Goal: Task Accomplishment & Management: Complete application form

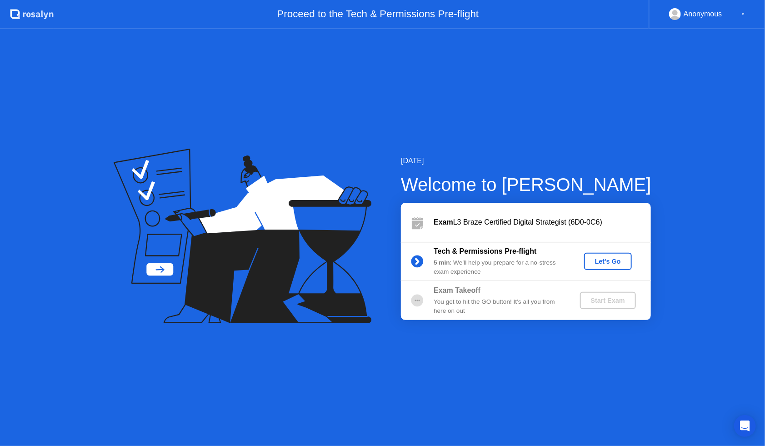
click at [610, 259] on div "Let's Go" at bounding box center [608, 261] width 40 height 7
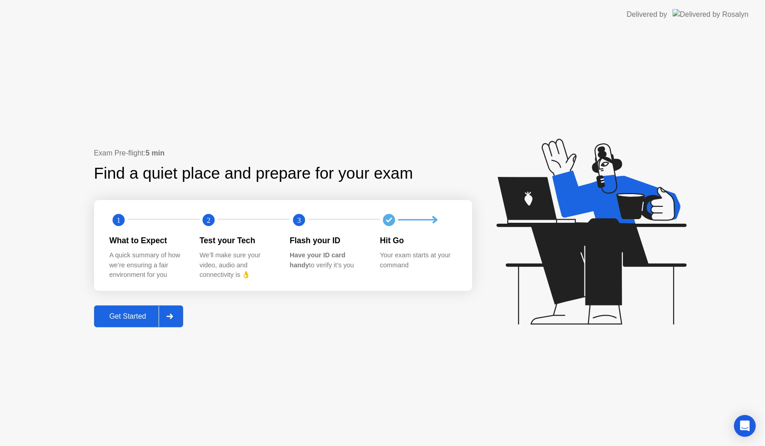
click at [154, 314] on div "Get Started" at bounding box center [128, 316] width 62 height 8
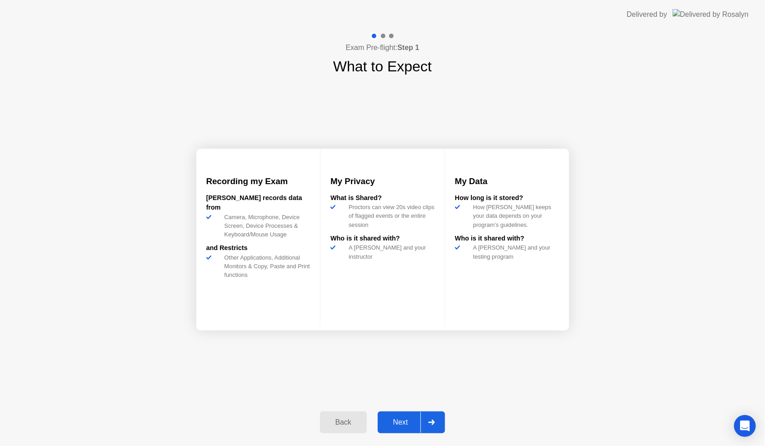
click at [408, 423] on div "Next" at bounding box center [400, 422] width 40 height 8
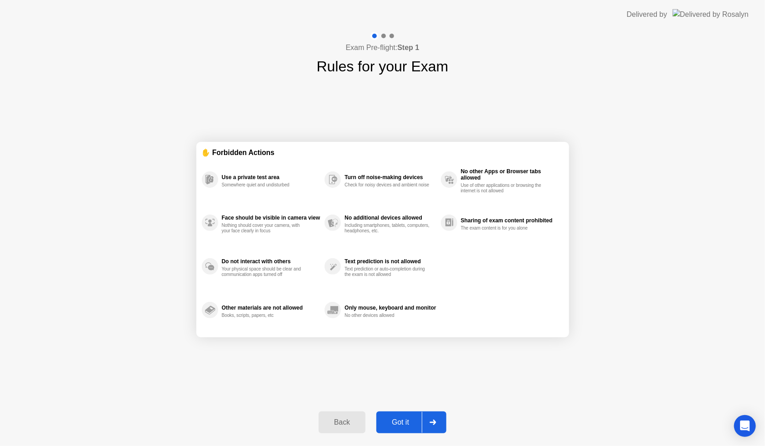
click at [394, 420] on div "Got it" at bounding box center [400, 422] width 43 height 8
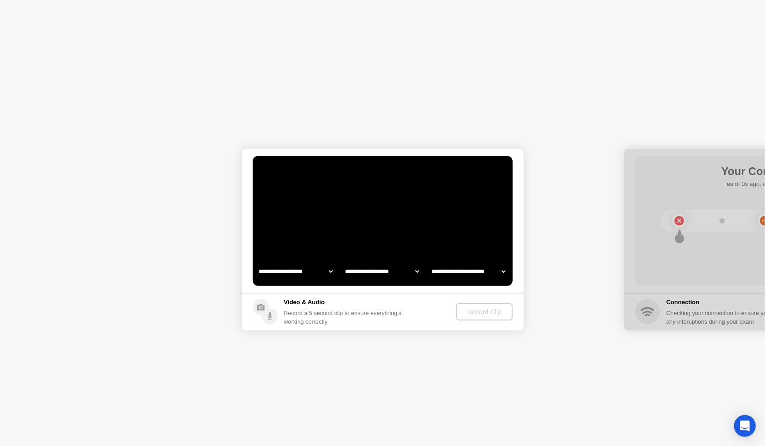
select select "**********"
select select "*******"
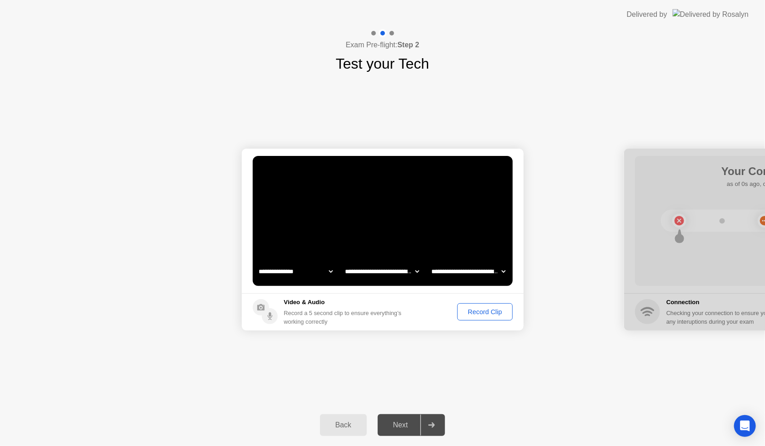
click at [409, 427] on div "Next" at bounding box center [400, 425] width 40 height 8
click at [466, 275] on select "**********" at bounding box center [469, 271] width 78 height 18
click at [467, 272] on select "**********" at bounding box center [469, 271] width 78 height 18
click at [451, 271] on select "**********" at bounding box center [469, 271] width 78 height 18
select select "**********"
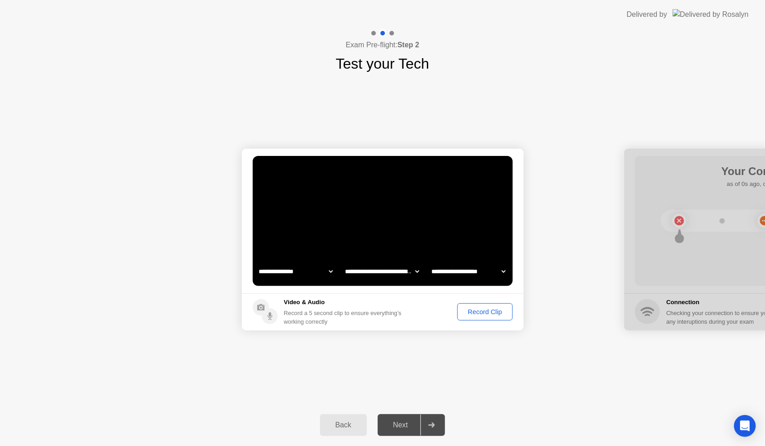
click at [430, 262] on select "**********" at bounding box center [469, 271] width 78 height 18
click at [475, 315] on div "Record Clip" at bounding box center [484, 311] width 49 height 7
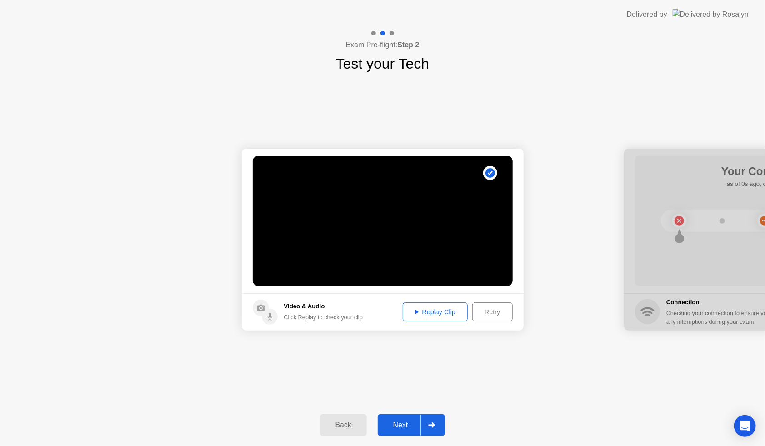
click at [429, 308] on div "Replay Clip" at bounding box center [435, 311] width 59 height 7
click at [408, 425] on div "Next" at bounding box center [400, 425] width 40 height 8
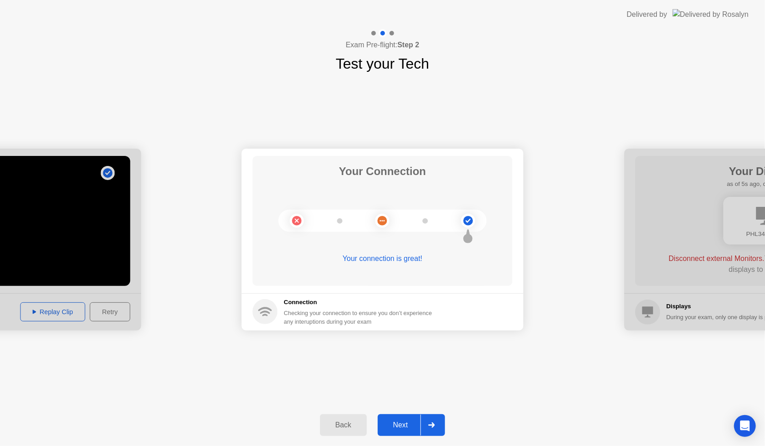
click at [401, 417] on button "Next" at bounding box center [412, 425] width 68 height 22
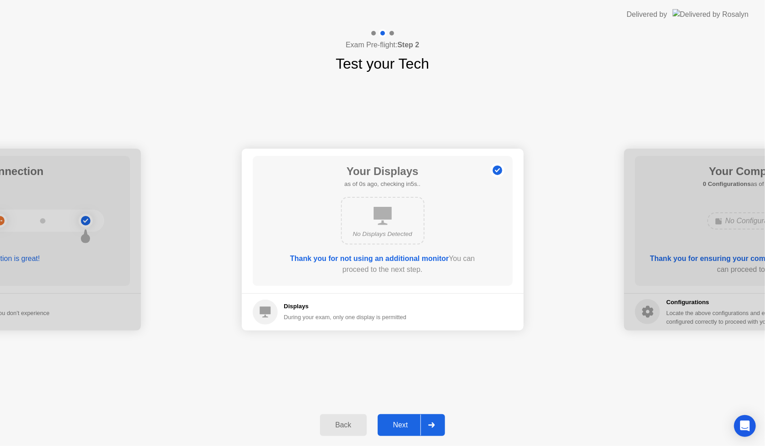
click at [404, 426] on div "Next" at bounding box center [400, 425] width 40 height 8
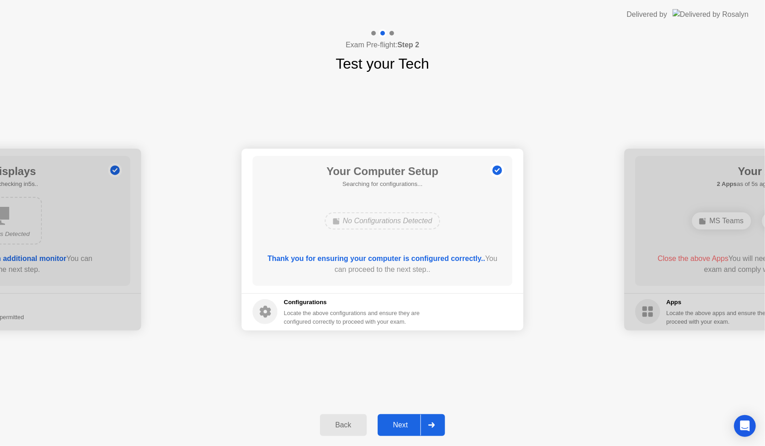
click at [404, 426] on div "Next" at bounding box center [400, 425] width 40 height 8
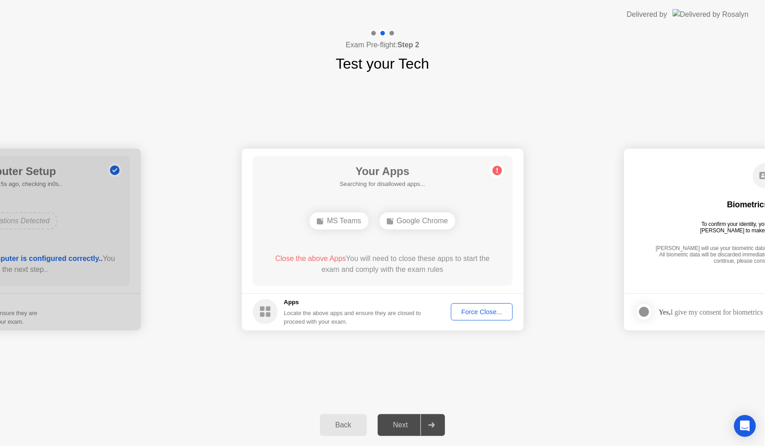
click at [489, 308] on div "Force Close..." at bounding box center [481, 311] width 55 height 7
click at [471, 314] on div "Force Close..." at bounding box center [481, 311] width 55 height 7
click at [407, 423] on div "Next" at bounding box center [400, 425] width 40 height 8
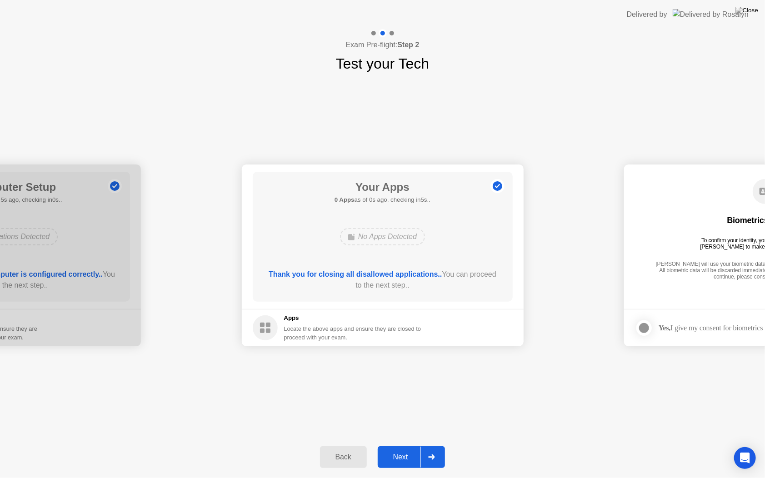
click at [404, 445] on div "Next" at bounding box center [400, 457] width 40 height 8
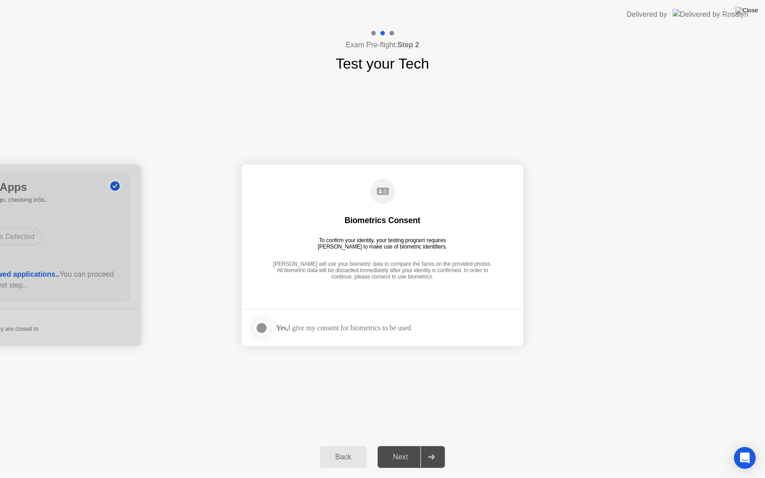
click at [388, 333] on div "Yes, I give my consent for biometrics to be used" at bounding box center [332, 328] width 159 height 18
click at [261, 325] on div at bounding box center [261, 328] width 11 height 11
click at [404, 445] on div "Next" at bounding box center [400, 457] width 40 height 8
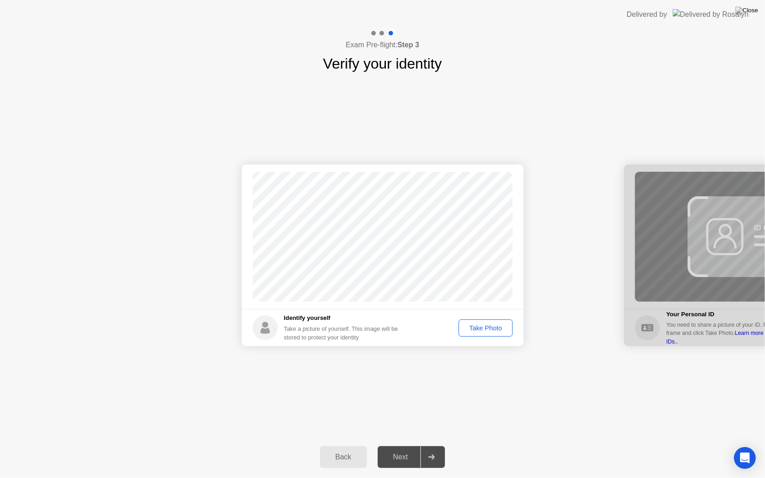
click at [495, 330] on div "Take Photo" at bounding box center [485, 328] width 47 height 7
click at [396, 445] on div "Next" at bounding box center [400, 457] width 40 height 8
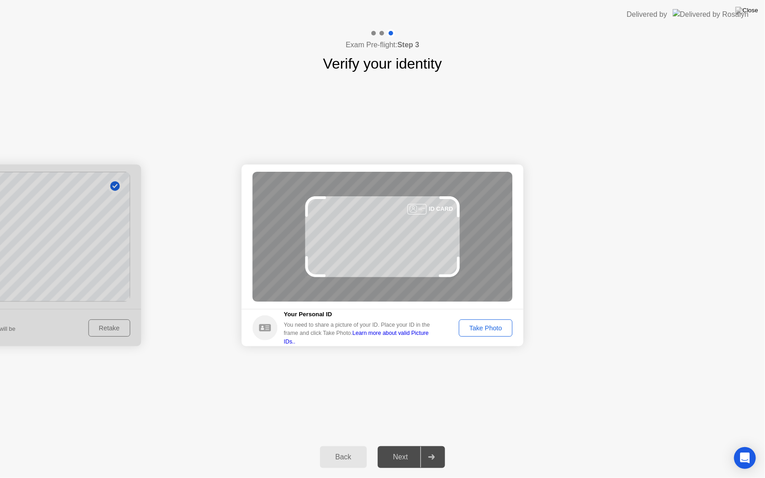
click at [488, 330] on div "Take Photo" at bounding box center [485, 328] width 47 height 7
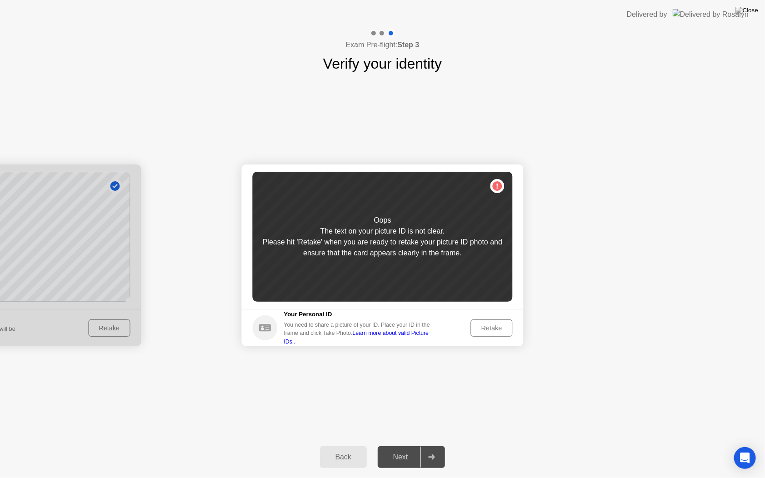
click at [479, 326] on div "Retake" at bounding box center [491, 328] width 35 height 7
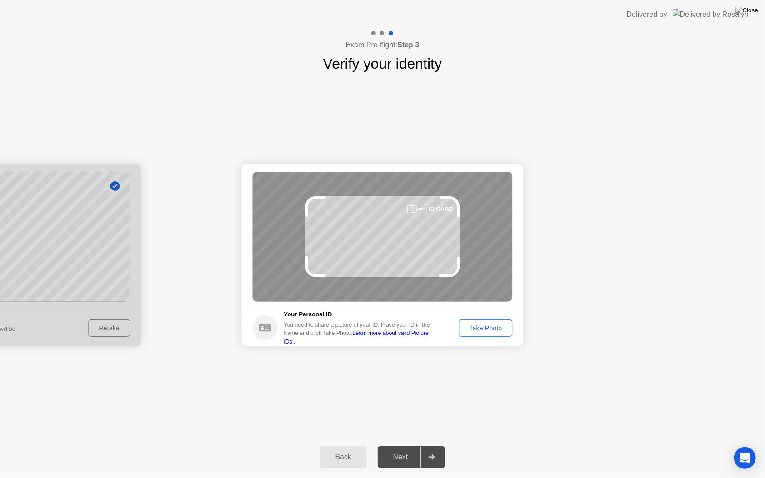
click at [479, 326] on div "Take Photo" at bounding box center [485, 328] width 47 height 7
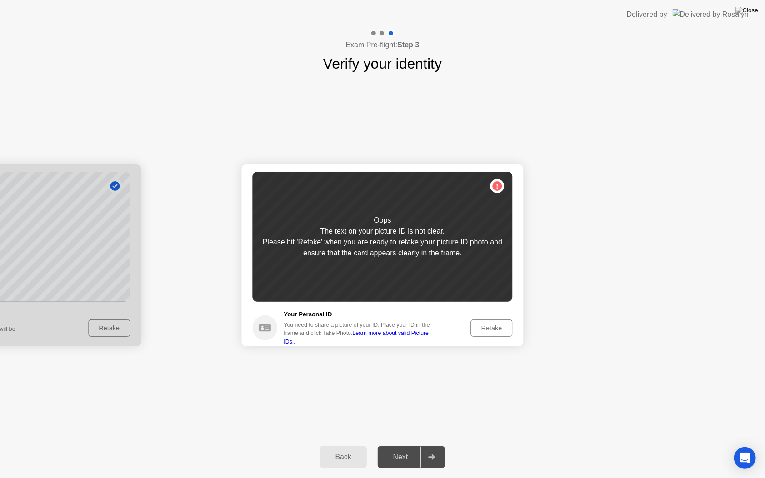
click at [486, 327] on div "Retake" at bounding box center [491, 328] width 35 height 7
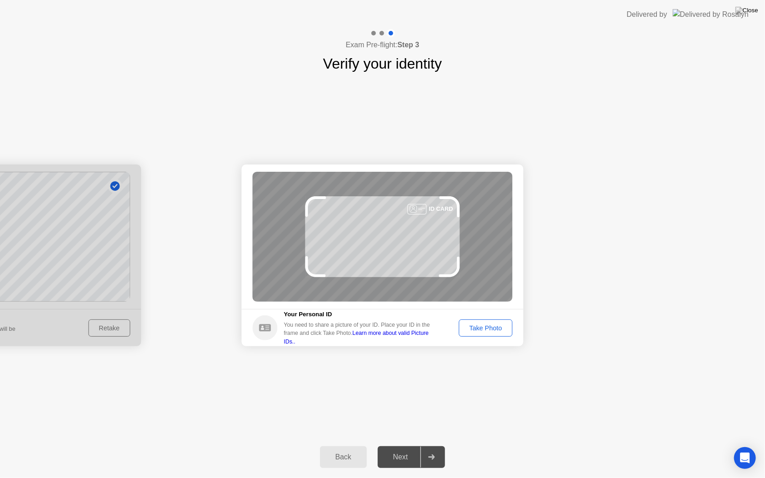
click at [486, 327] on div "Take Photo" at bounding box center [485, 328] width 47 height 7
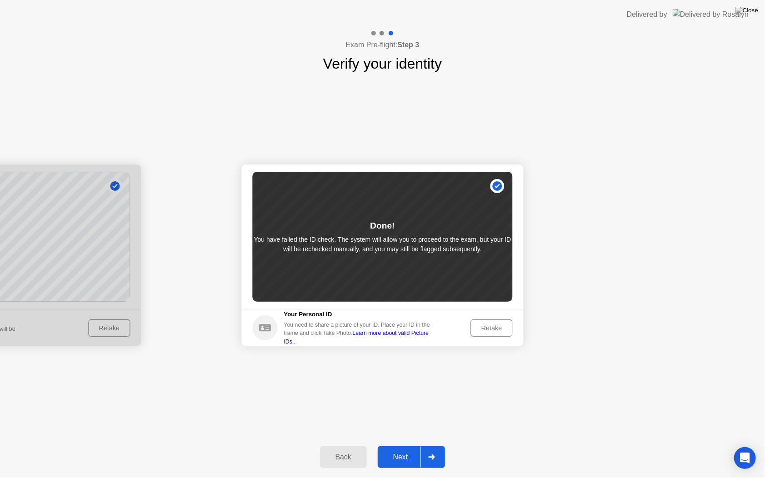
click at [400, 445] on div "Next" at bounding box center [400, 457] width 40 height 8
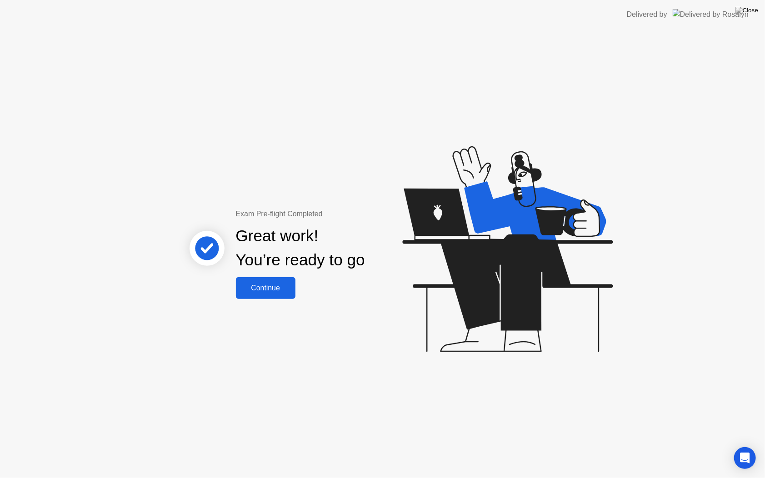
click at [259, 294] on button "Continue" at bounding box center [266, 288] width 60 height 22
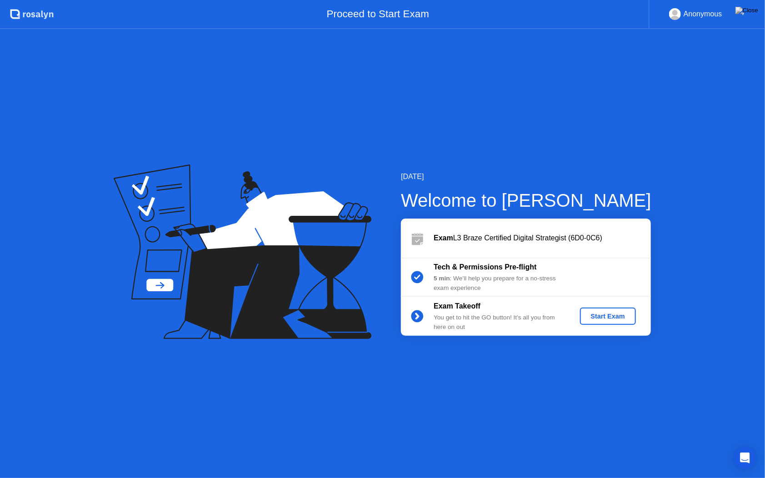
click at [619, 315] on div "Start Exam" at bounding box center [608, 316] width 49 height 7
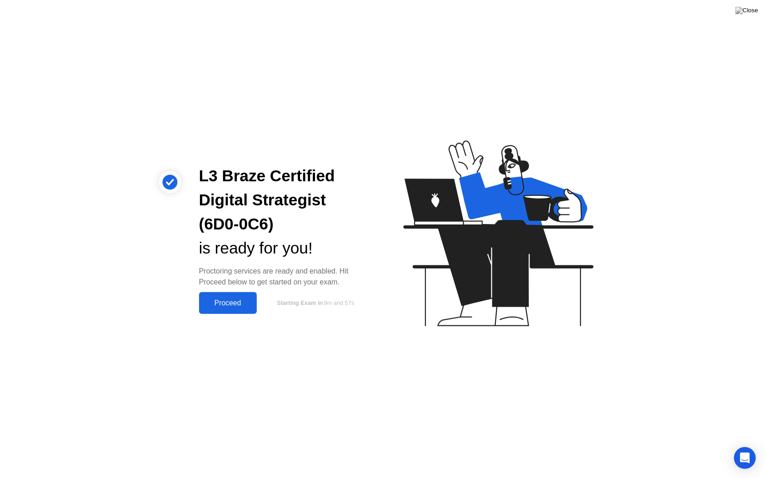
click at [237, 300] on div "Proceed" at bounding box center [228, 303] width 52 height 8
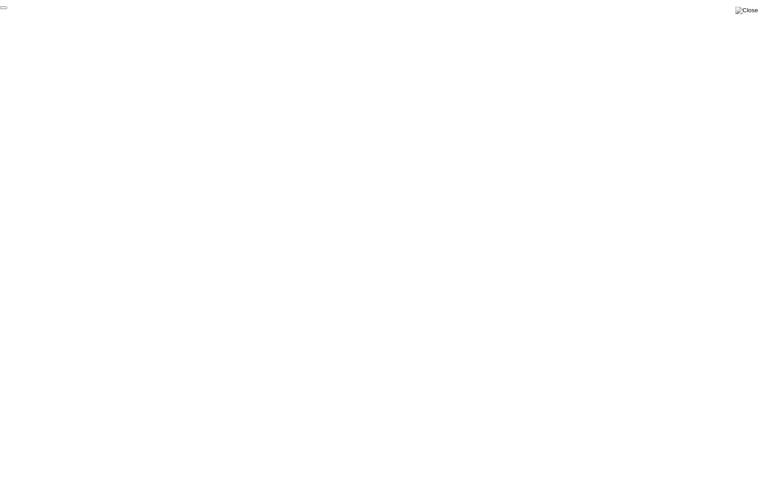
click at [7, 9] on button "End Proctoring Session" at bounding box center [3, 7] width 7 height 3
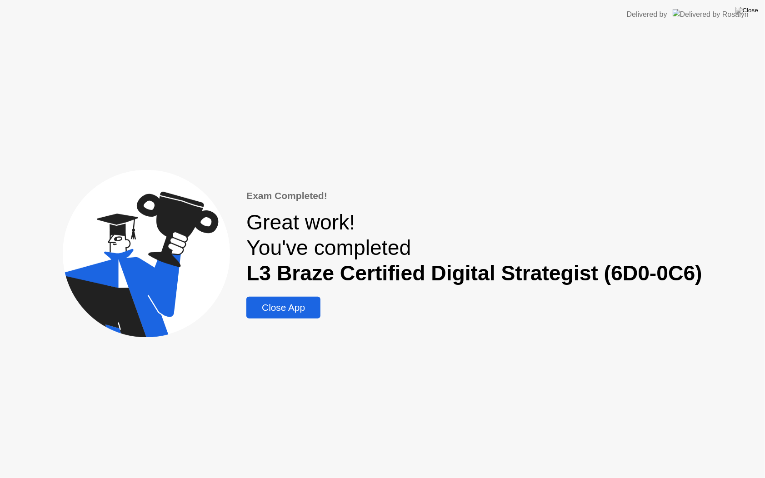
click at [300, 305] on div "Close App" at bounding box center [283, 307] width 69 height 11
